Goal: Task Accomplishment & Management: Manage account settings

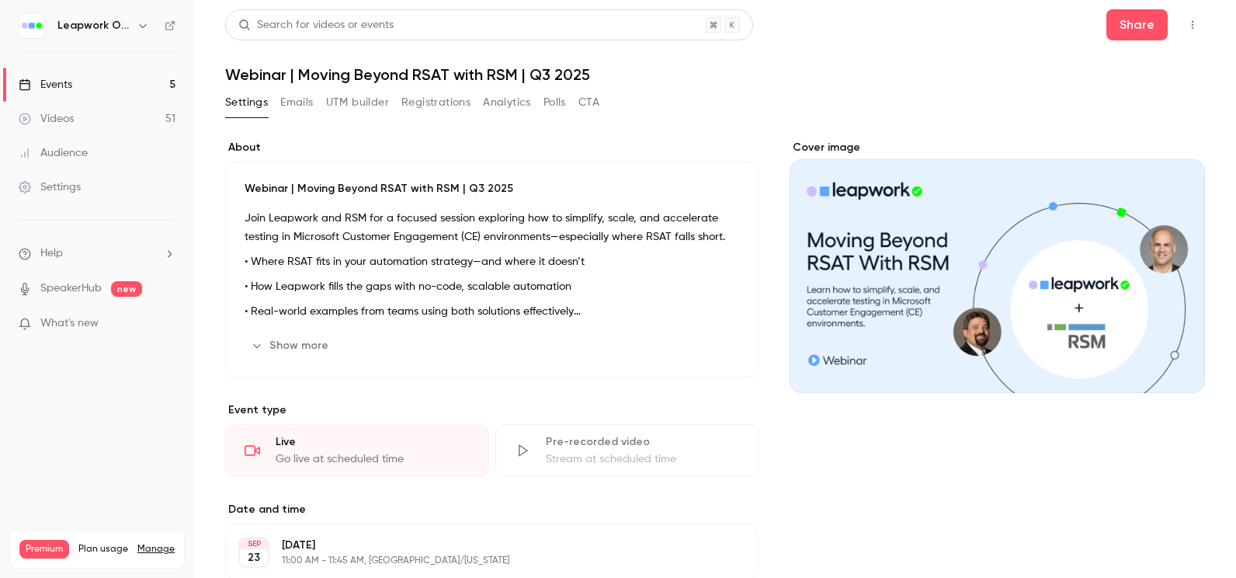
scroll to position [259, 0]
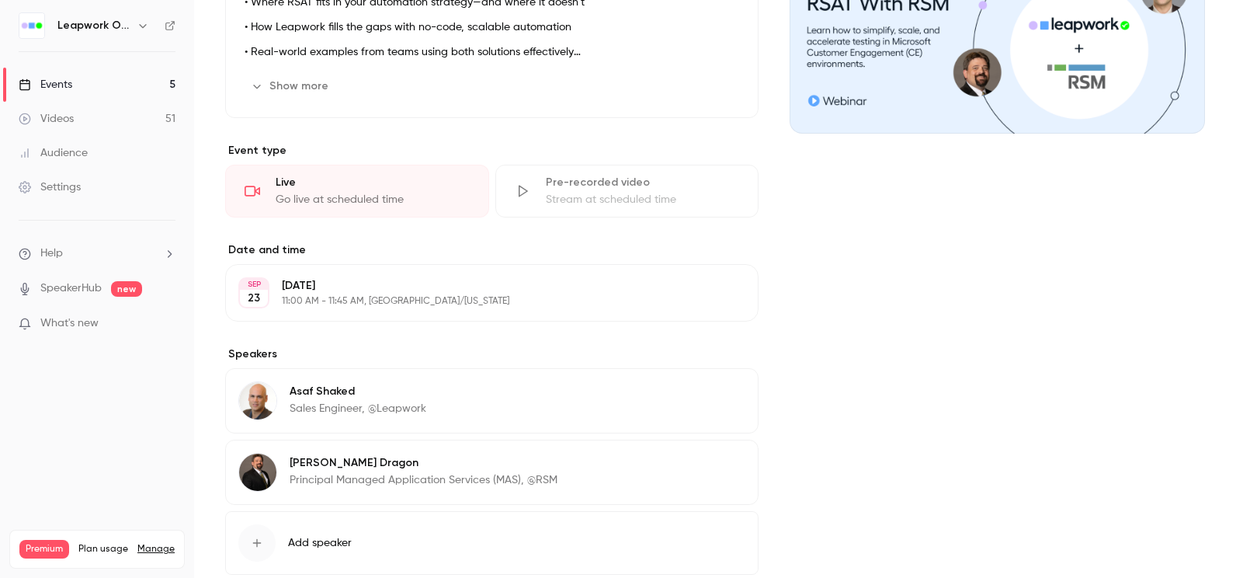
click at [52, 82] on div "Events" at bounding box center [46, 85] width 54 height 16
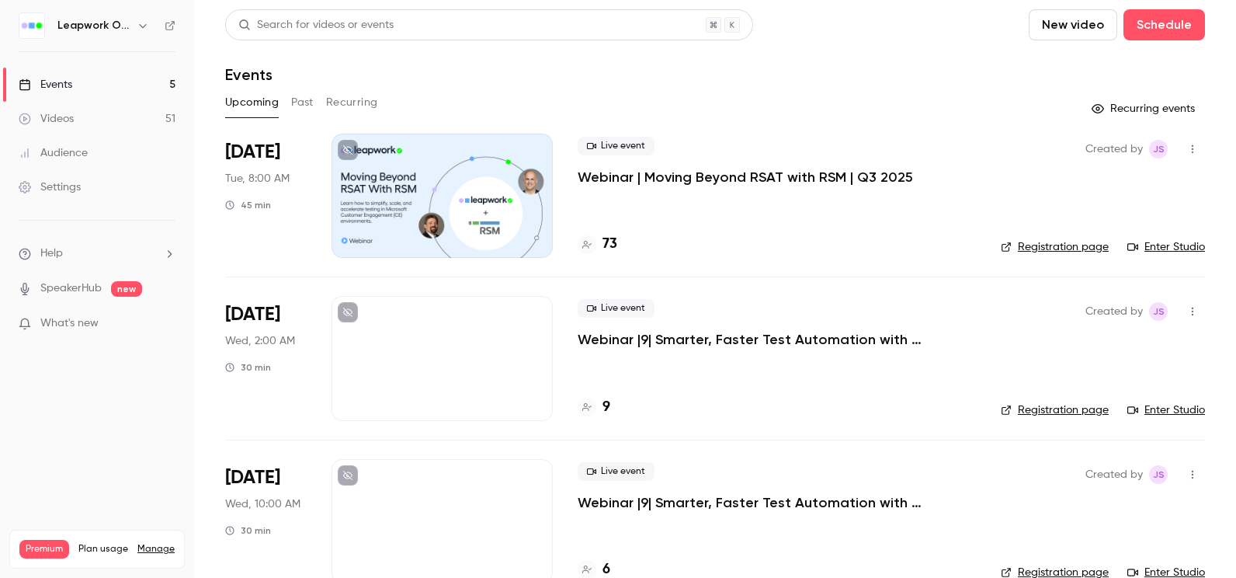
scroll to position [359, 0]
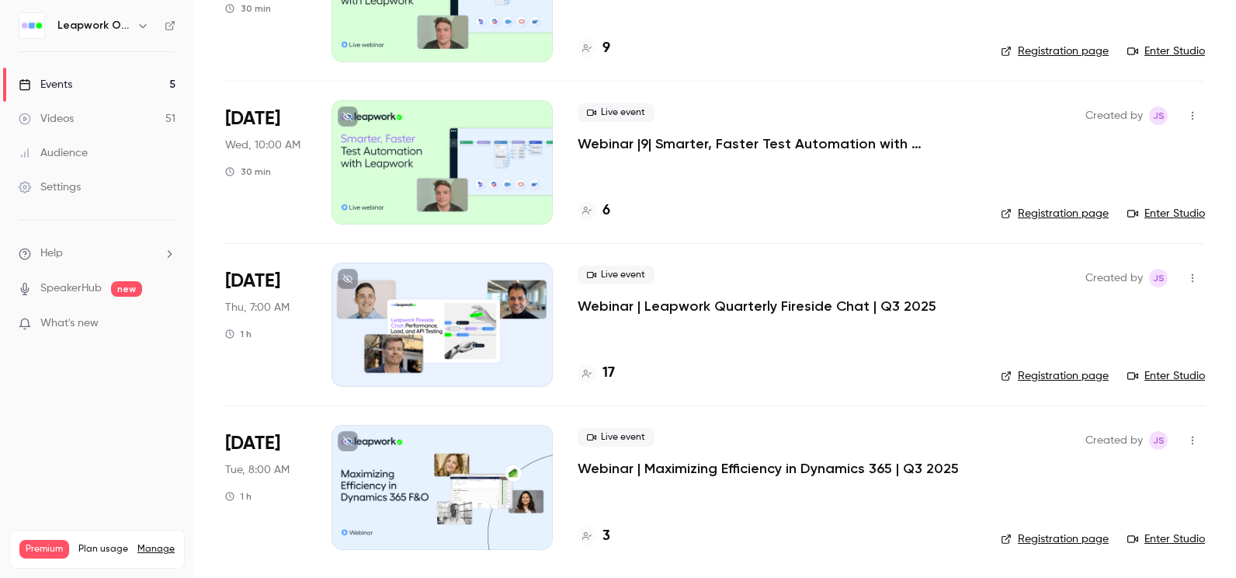
click at [453, 329] on div at bounding box center [441, 324] width 221 height 124
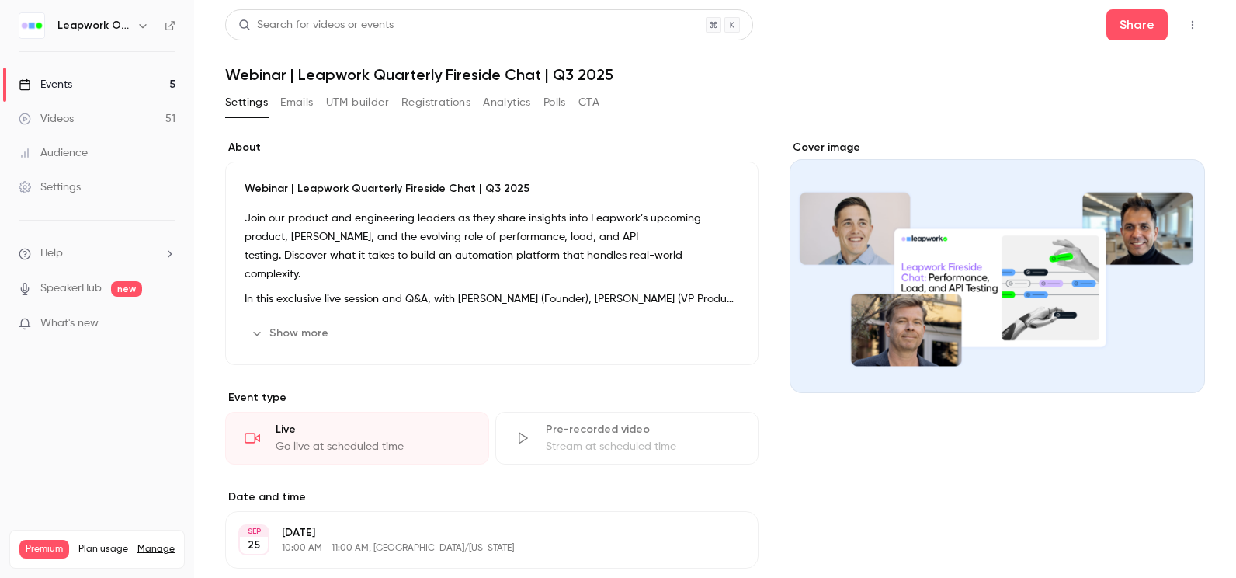
click at [957, 93] on div "Settings Emails UTM builder Registrations Analytics Polls CTA" at bounding box center [715, 105] width 980 height 31
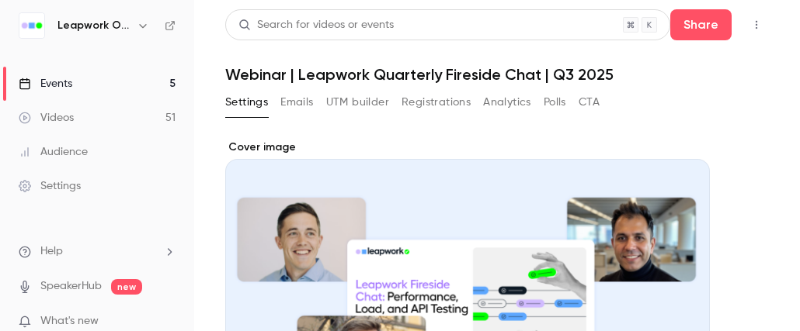
click at [56, 80] on div "Events" at bounding box center [46, 84] width 54 height 16
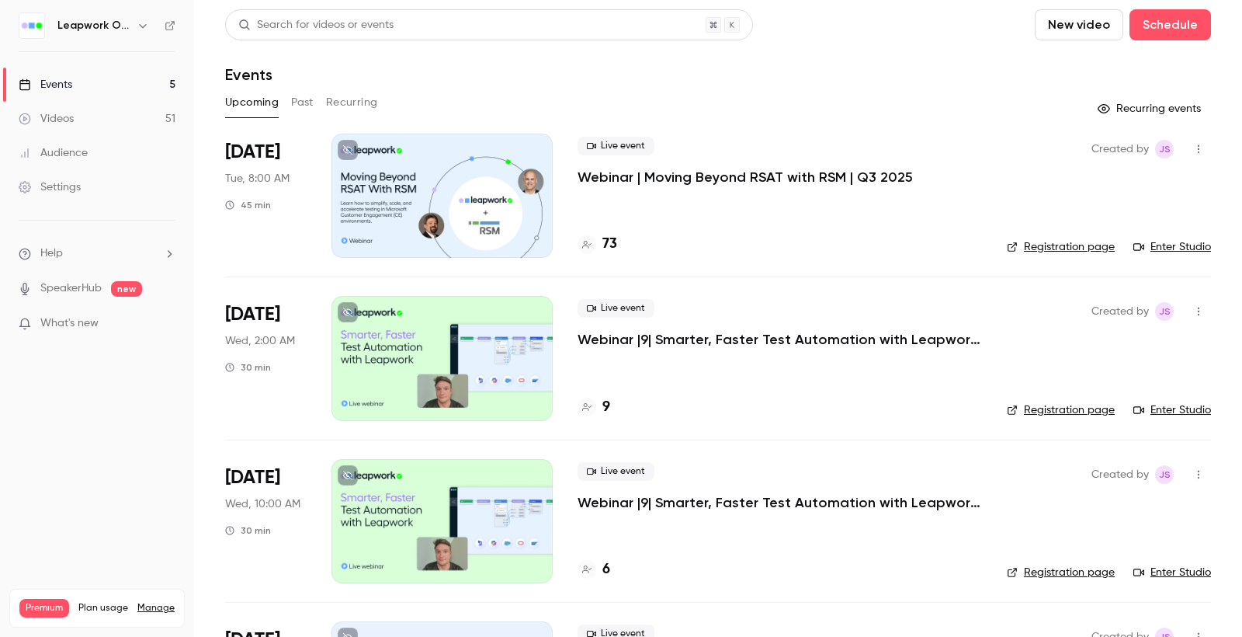
scroll to position [300, 0]
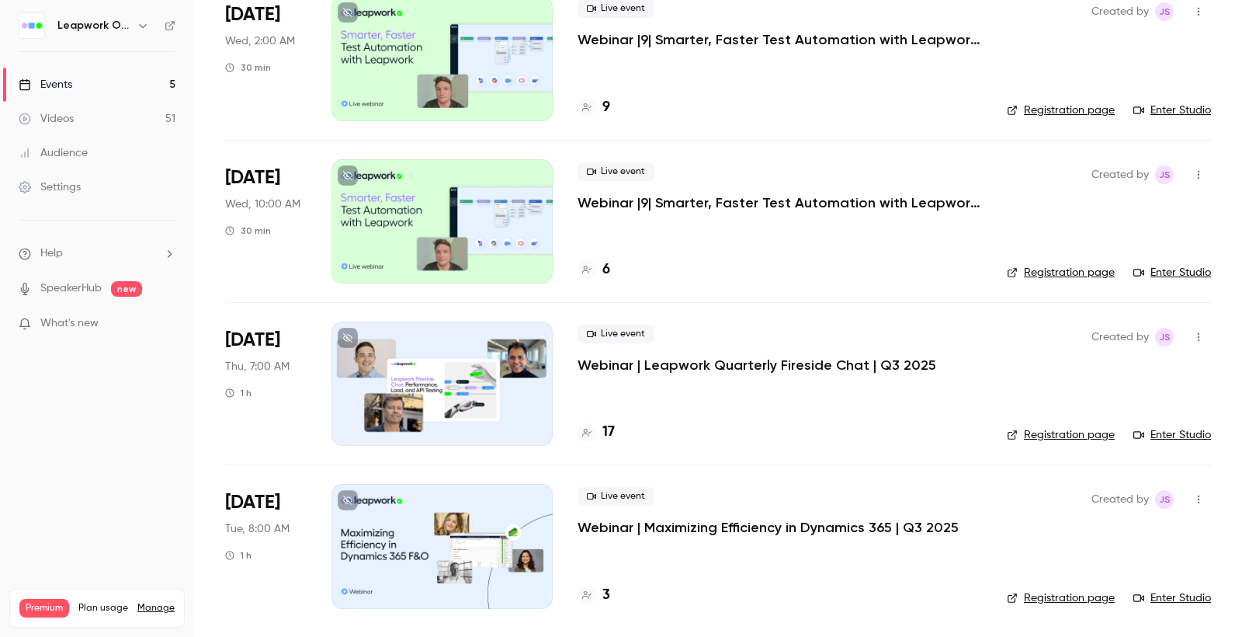
click at [452, 357] on div at bounding box center [441, 383] width 221 height 124
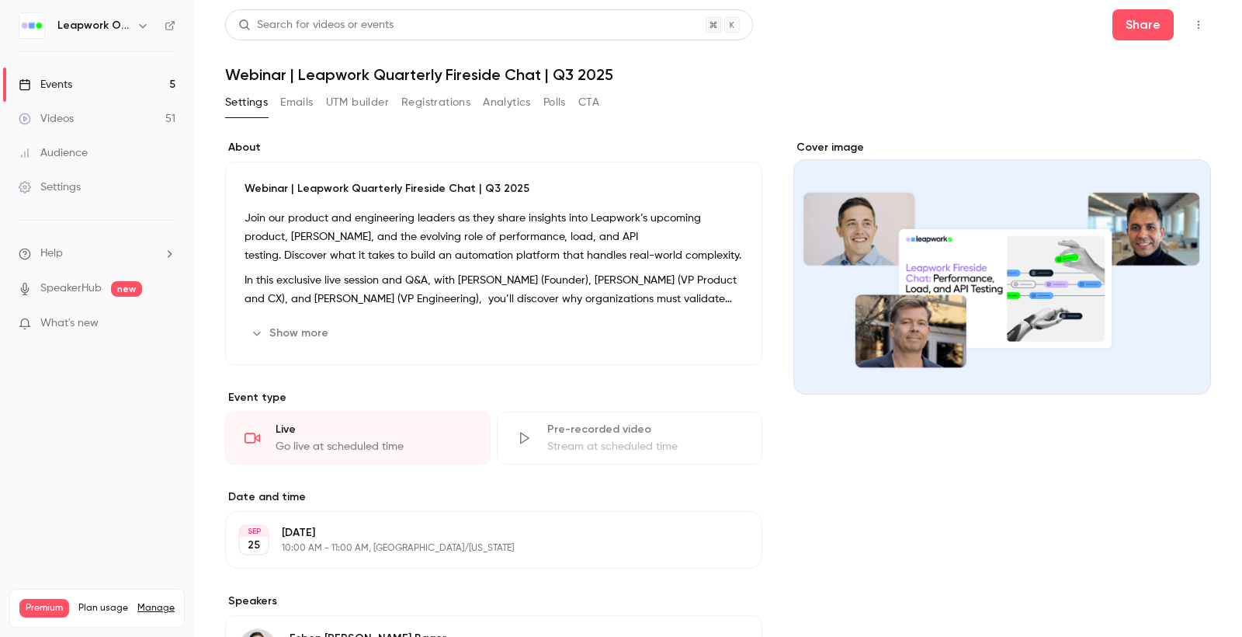
click at [1175, 365] on icon "Cover image" at bounding box center [1183, 366] width 17 height 12
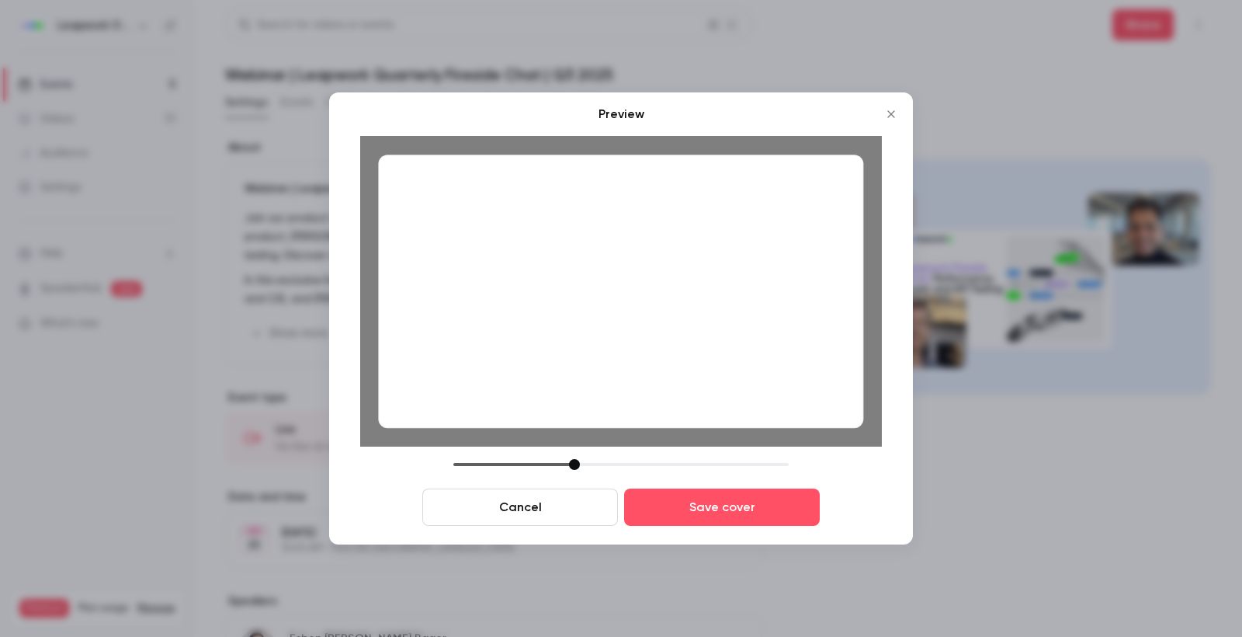
drag, startPoint x: 564, startPoint y: 465, endPoint x: 603, endPoint y: 450, distance: 41.5
click at [604, 451] on div "Preview Cancel Save cover" at bounding box center [621, 315] width 522 height 421
click at [894, 115] on icon "Close" at bounding box center [891, 114] width 19 height 12
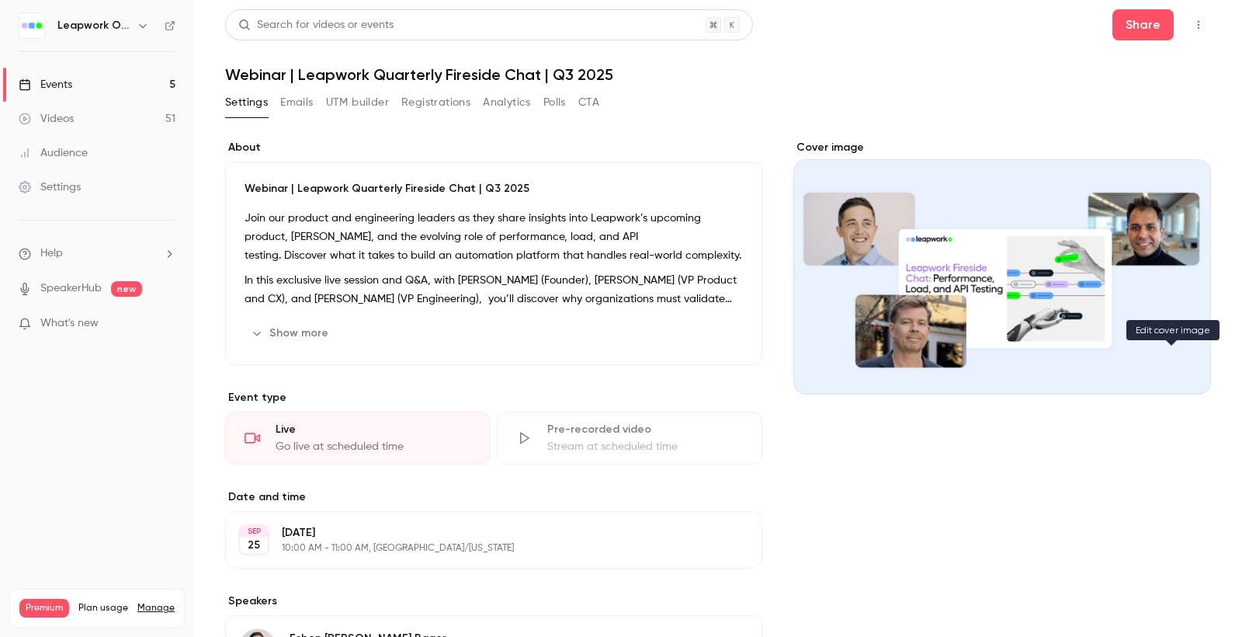
click at [1175, 367] on icon "Cover image" at bounding box center [1183, 366] width 17 height 12
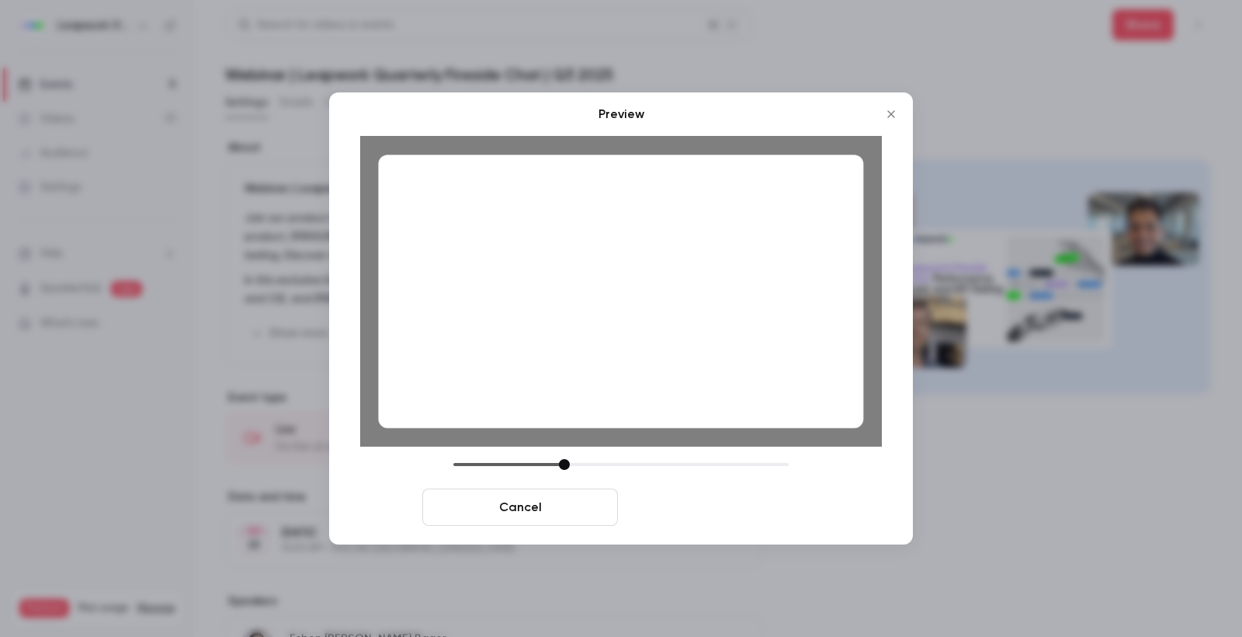
click at [720, 502] on button "Save cover" at bounding box center [722, 506] width 196 height 37
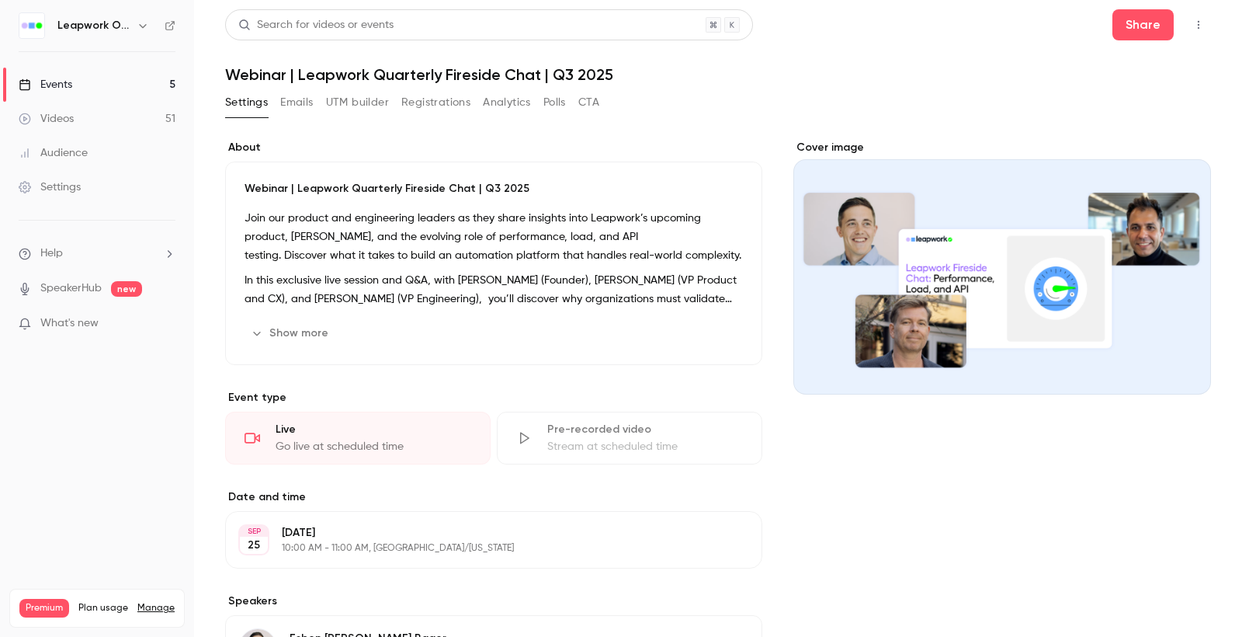
click at [297, 102] on button "Emails" at bounding box center [296, 102] width 33 height 25
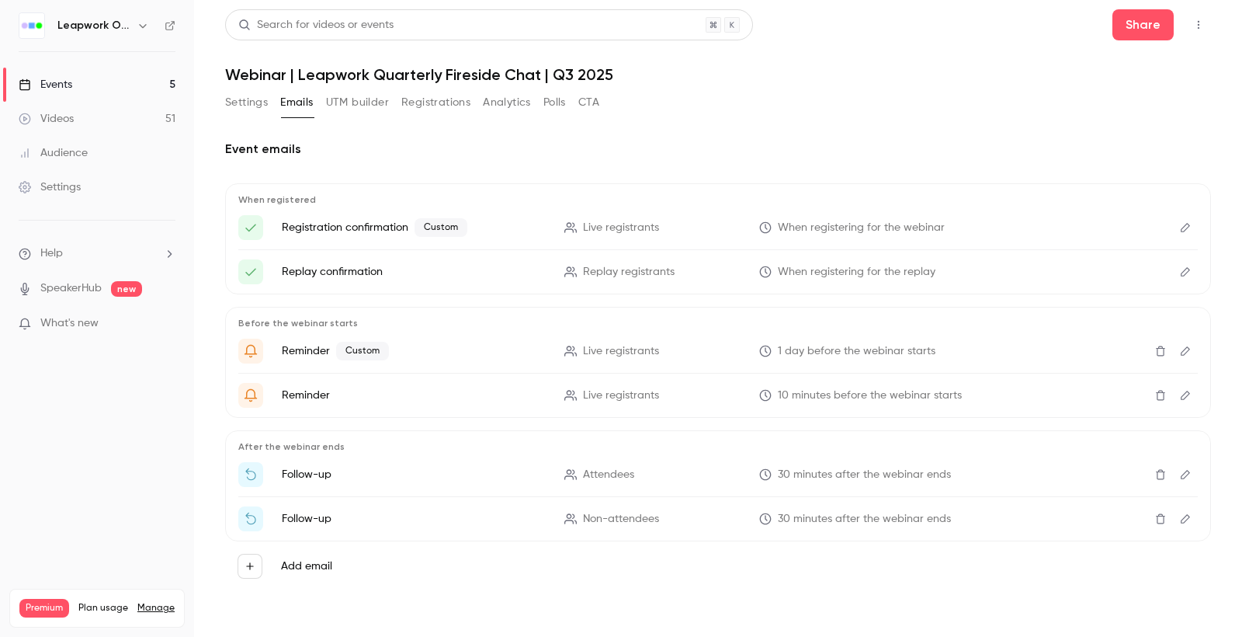
click at [50, 78] on div "Events" at bounding box center [46, 85] width 54 height 16
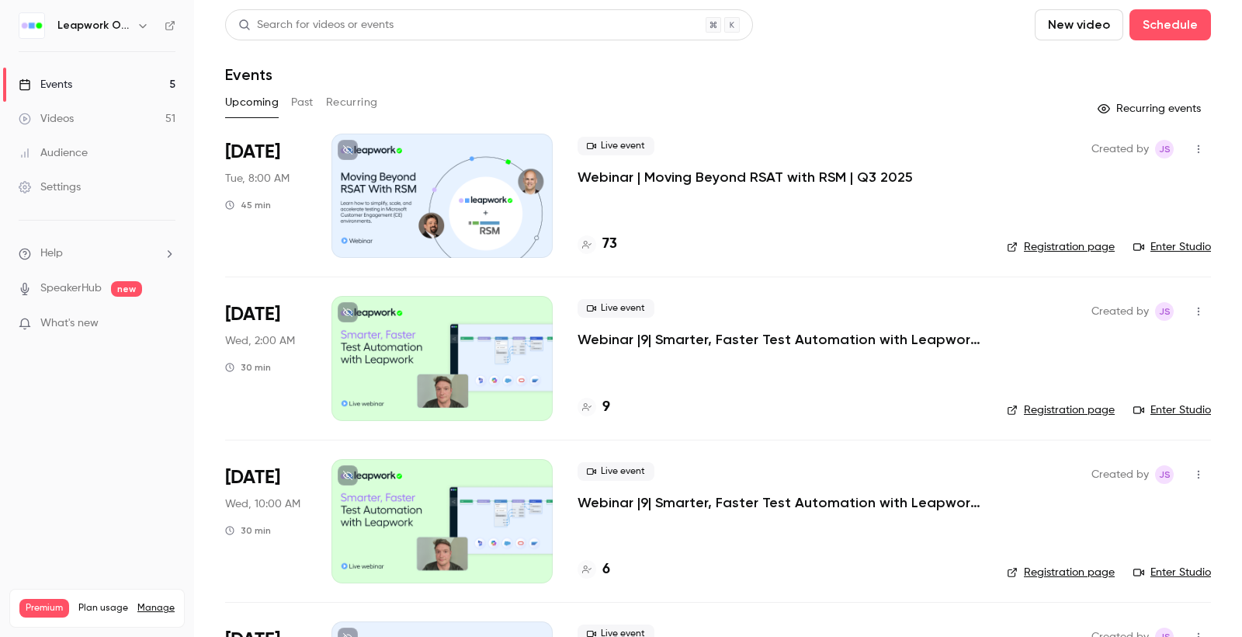
scroll to position [300, 0]
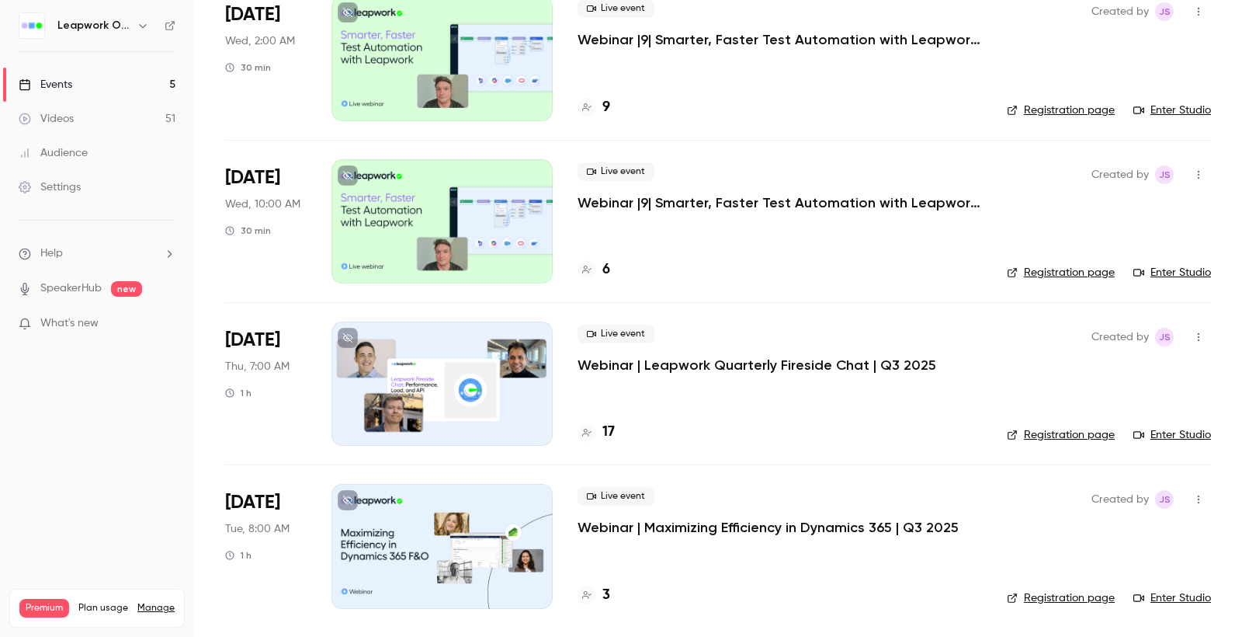
click at [502, 371] on div at bounding box center [441, 383] width 221 height 124
